Goal: Task Accomplishment & Management: Manage account settings

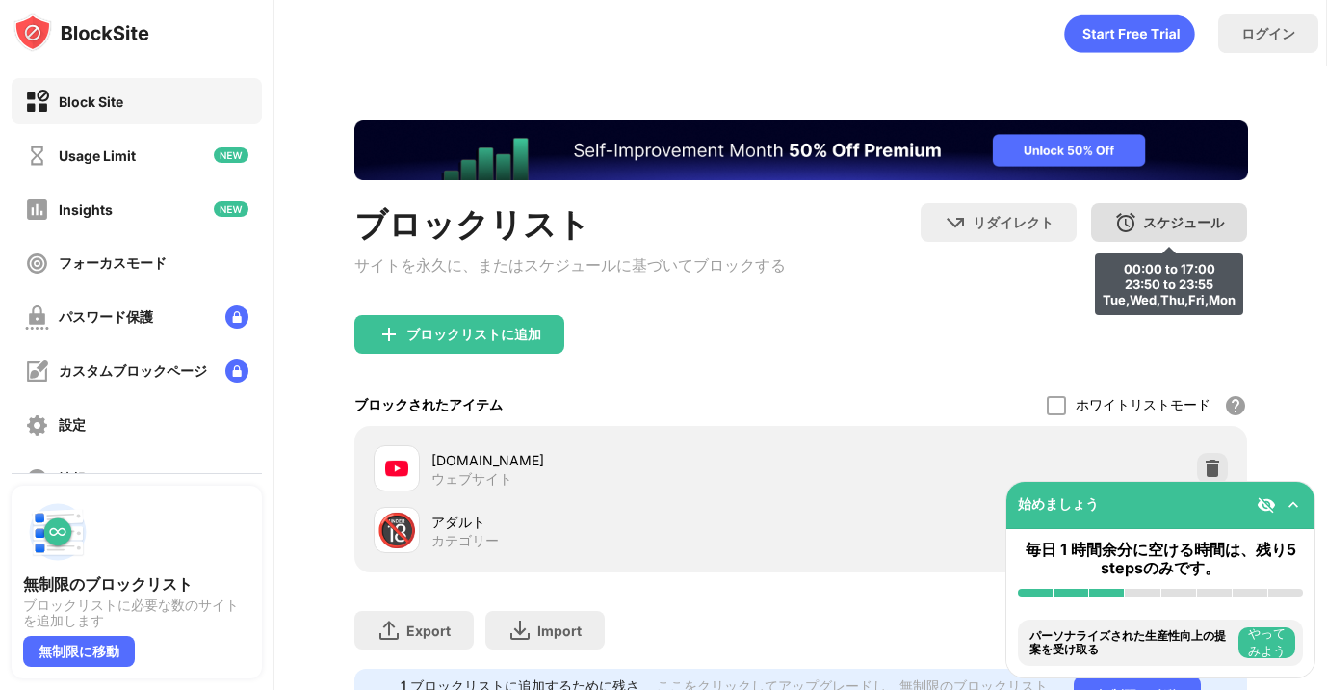
click at [1132, 221] on img at bounding box center [1125, 222] width 23 height 23
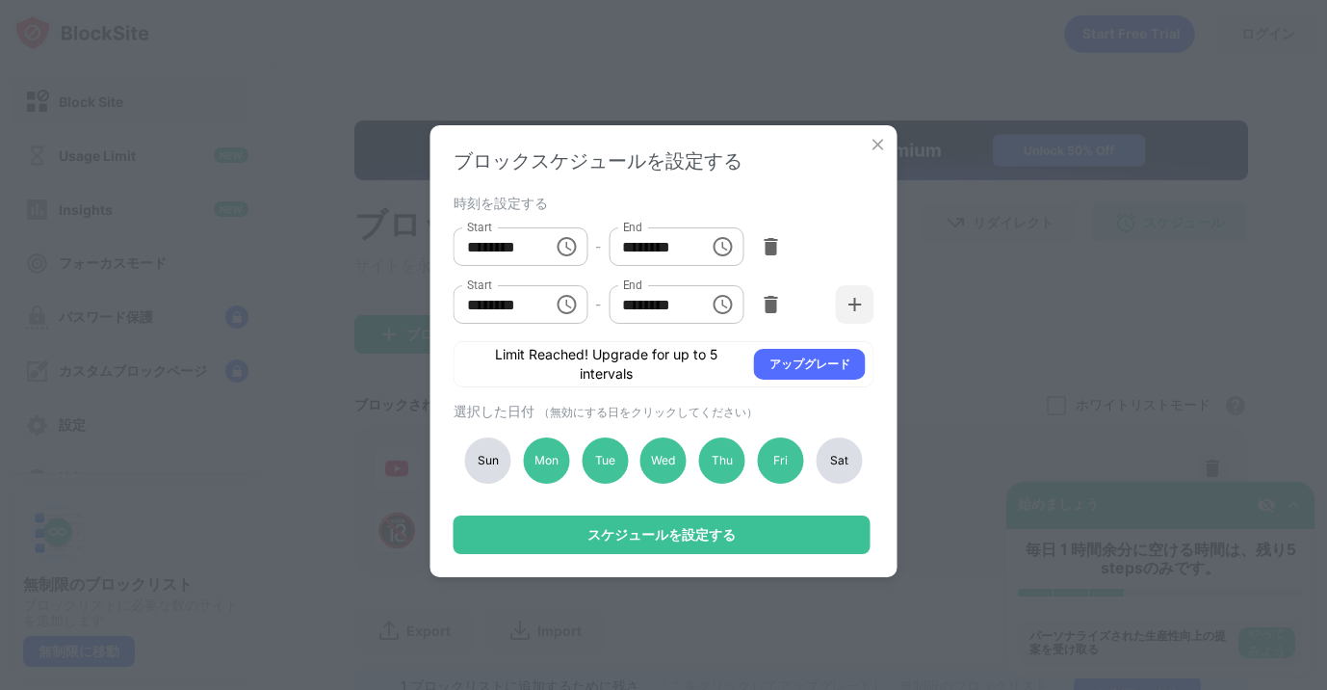
click at [1070, 303] on div "ブロックスケジュールを設定する 時刻を設定する Start ******** Start - End ******** End Start ******** …" at bounding box center [663, 345] width 1327 height 690
click at [877, 149] on img at bounding box center [878, 144] width 19 height 19
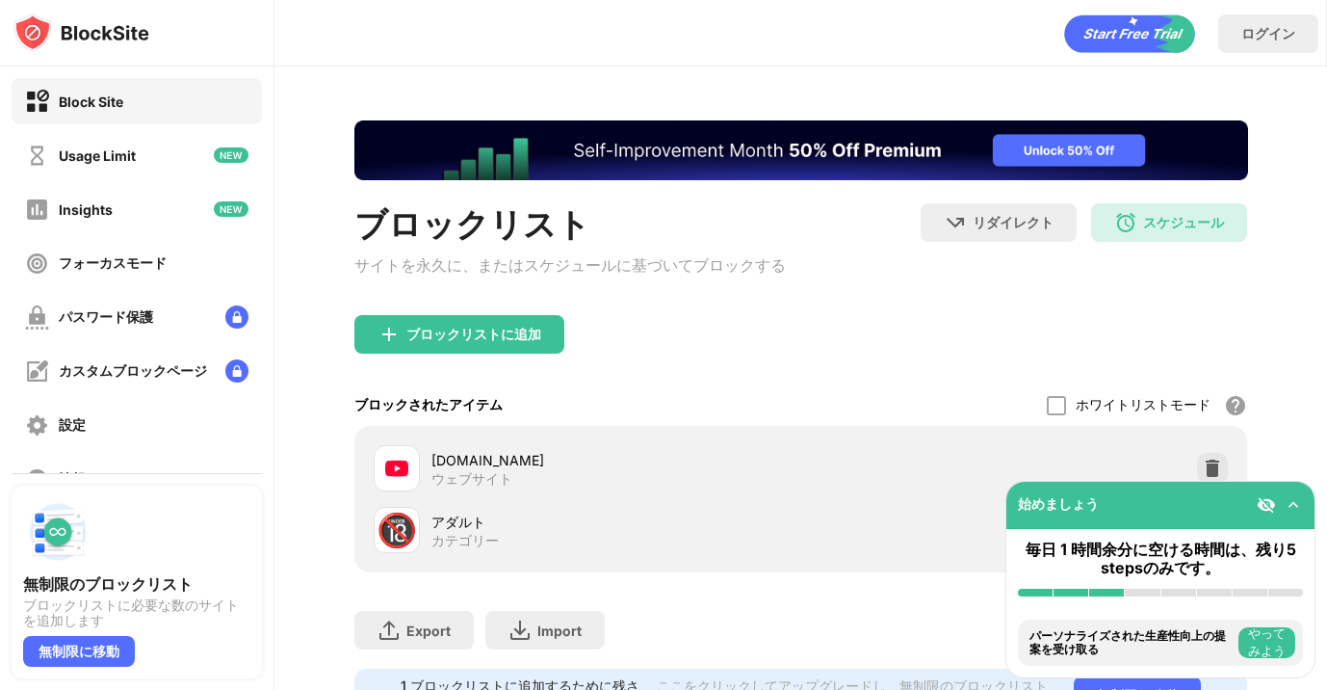
click at [874, 364] on div "ブロックリストに追加" at bounding box center [801, 349] width 894 height 69
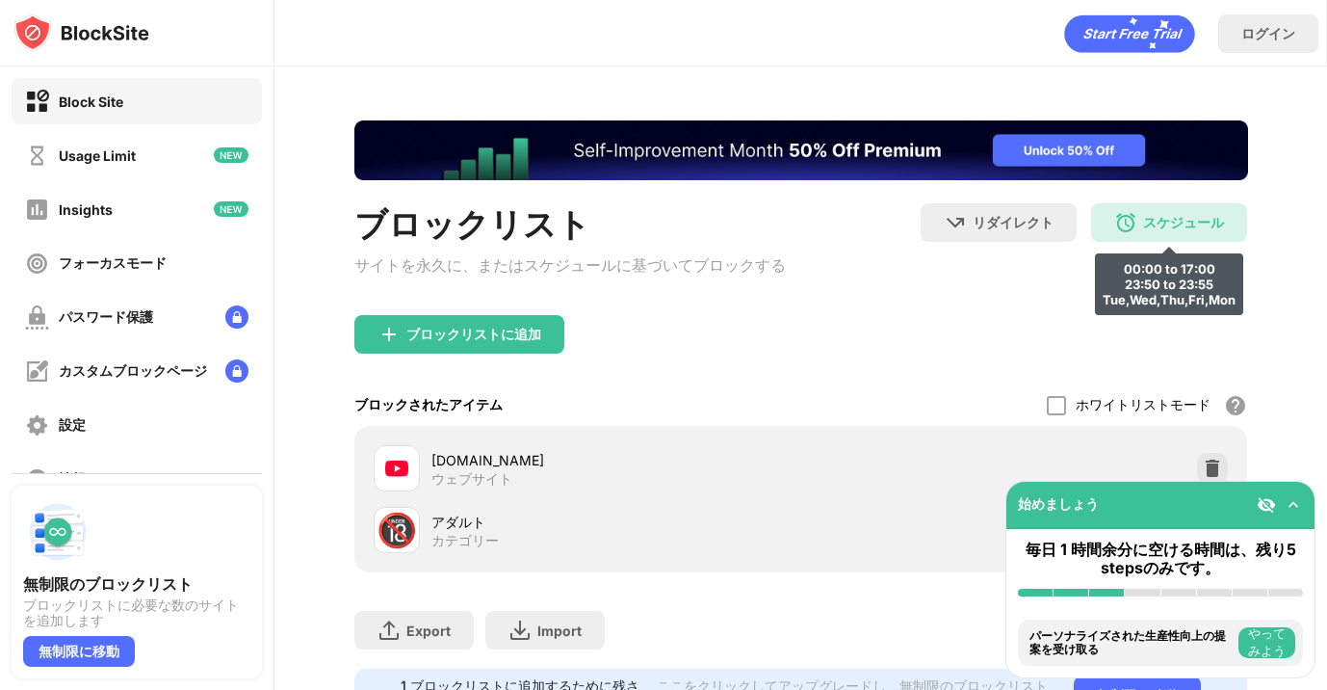
click at [1128, 225] on img at bounding box center [1125, 222] width 23 height 23
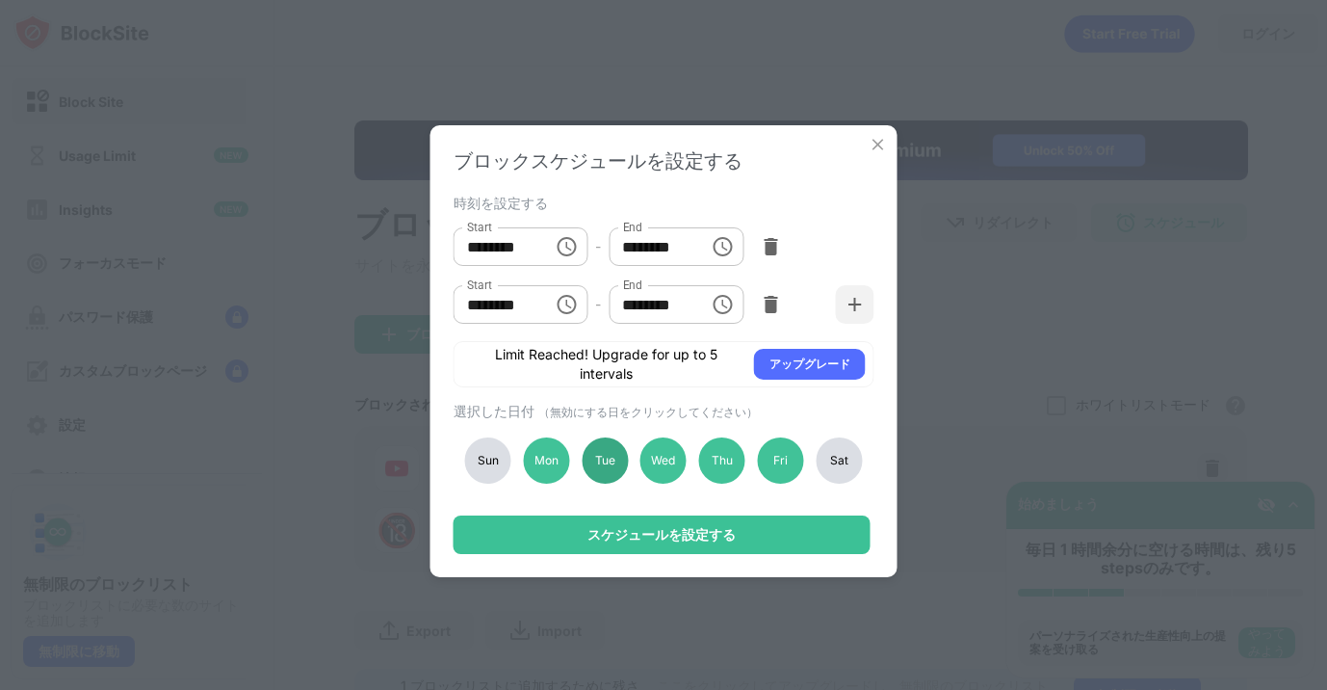
click at [613, 461] on div "Tue" at bounding box center [605, 460] width 46 height 46
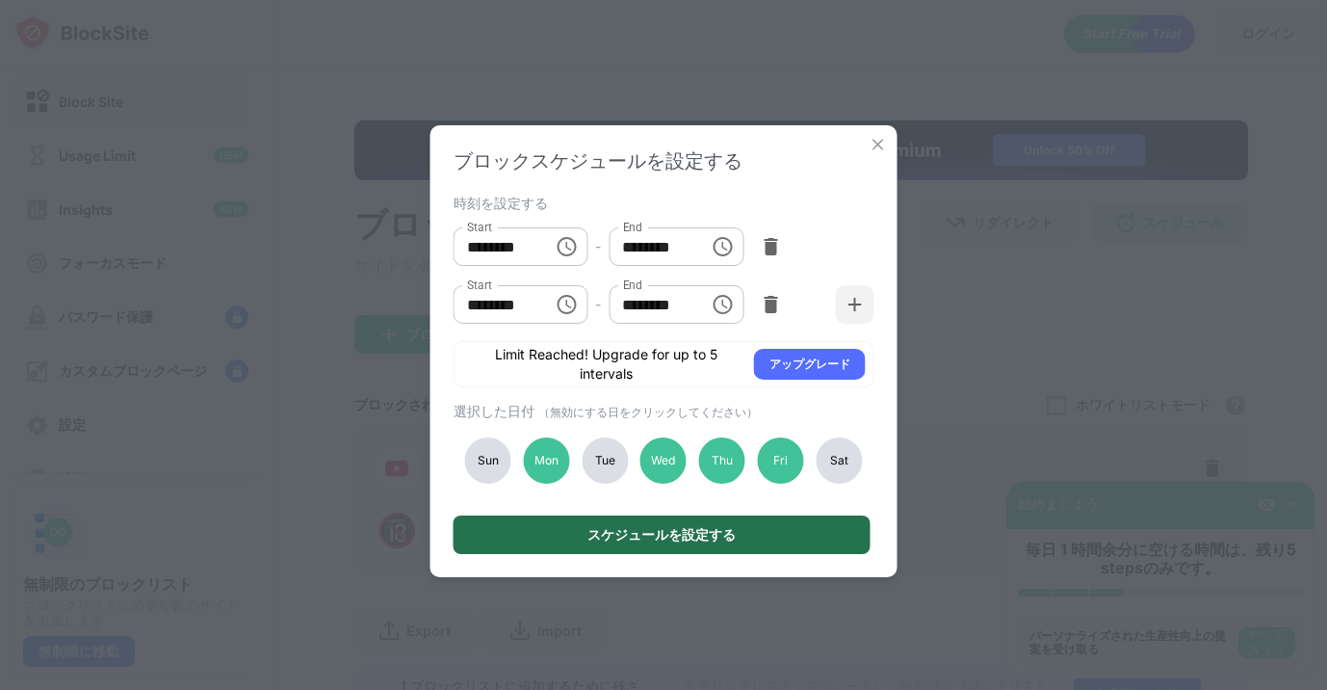
click at [607, 535] on div "スケジュールを設定する" at bounding box center [662, 534] width 148 height 15
